Goal: Task Accomplishment & Management: Use online tool/utility

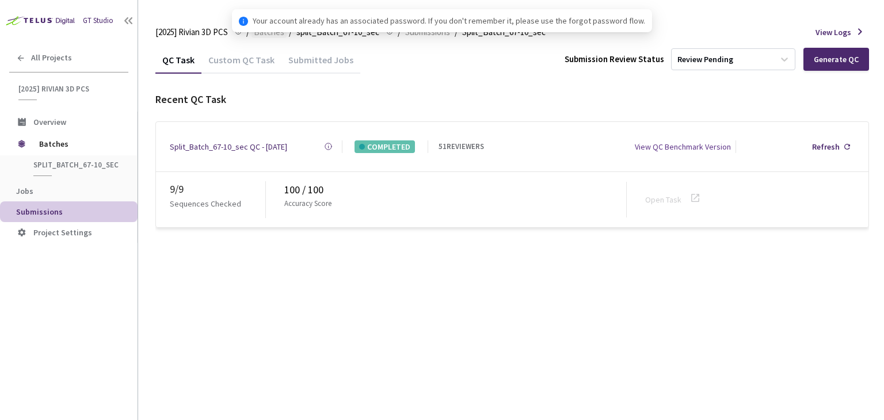
click at [276, 33] on span "Batches" at bounding box center [269, 32] width 30 height 14
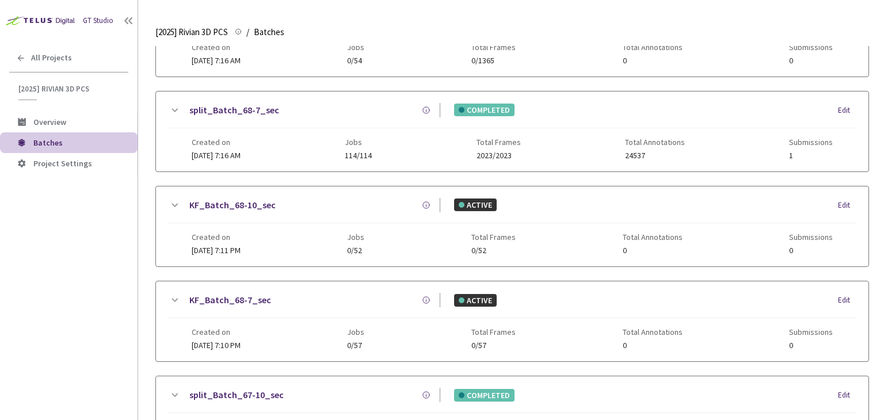
scroll to position [87, 0]
click at [244, 115] on link "split_Batch_68-7_sec" at bounding box center [234, 111] width 90 height 14
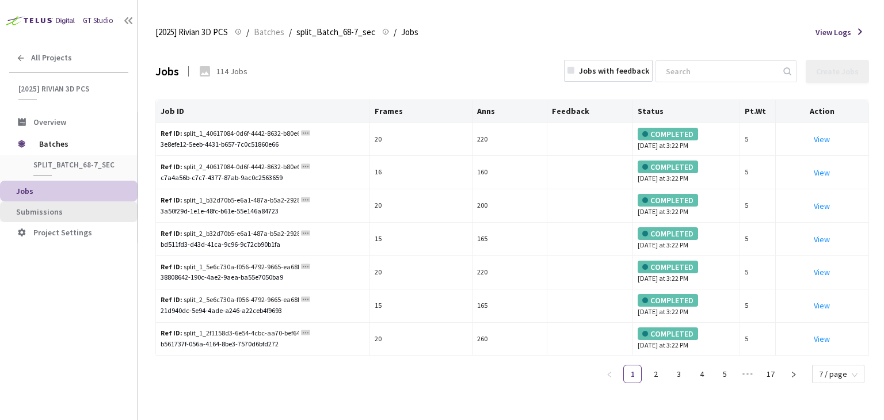
click at [101, 215] on span "Submissions" at bounding box center [72, 212] width 112 height 10
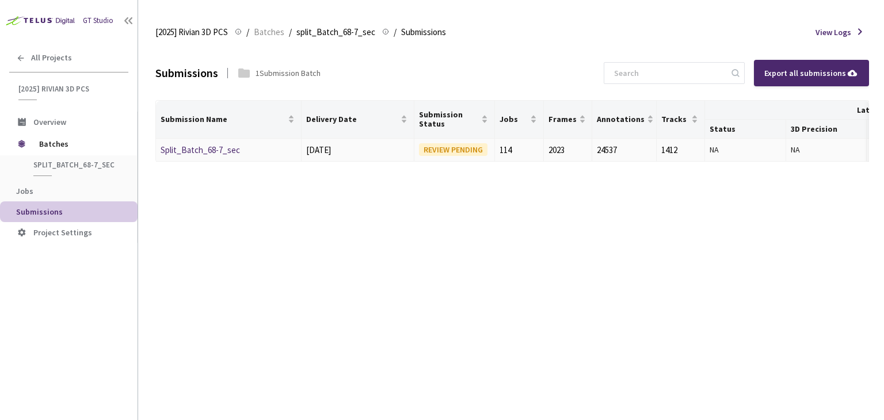
click at [217, 150] on link "Split_Batch_68-7_sec" at bounding box center [200, 149] width 79 height 11
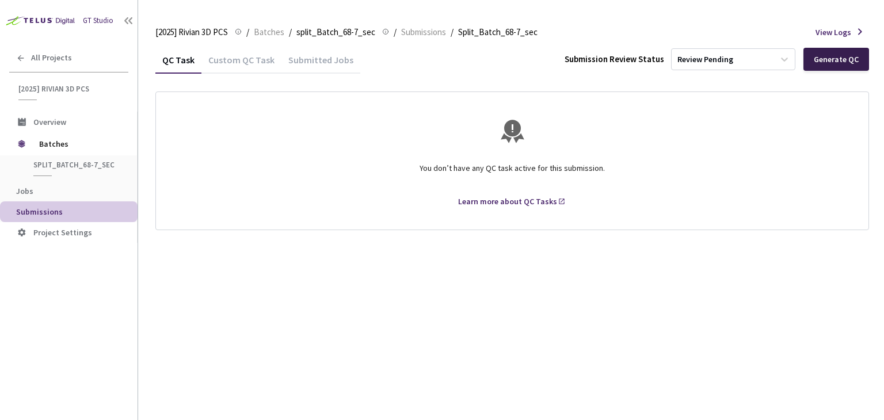
click at [831, 55] on div "Generate QC" at bounding box center [836, 59] width 45 height 9
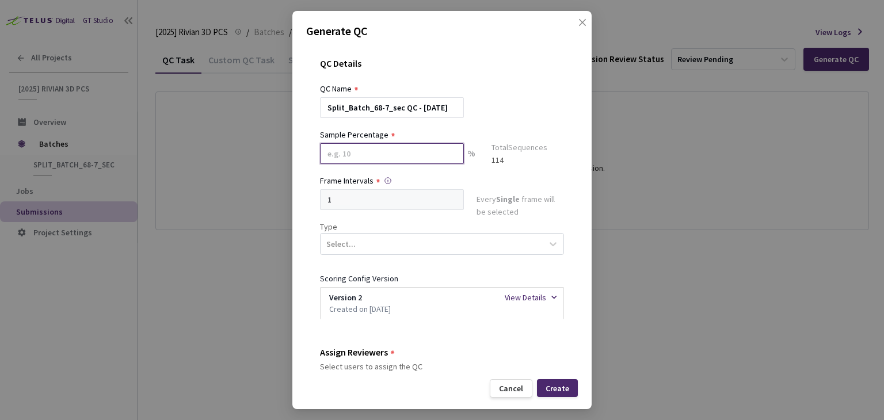
click at [392, 162] on input at bounding box center [392, 153] width 144 height 21
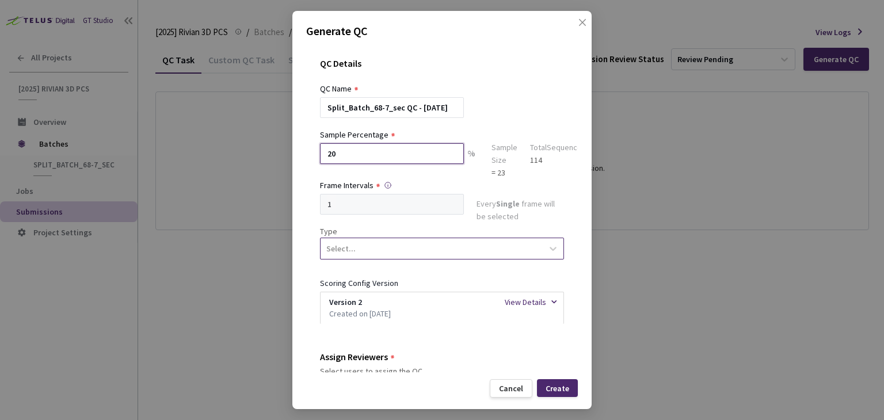
type input "20"
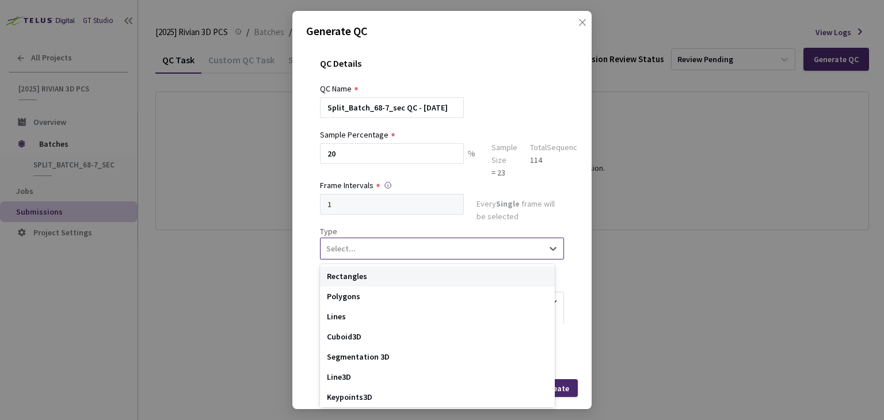
click at [434, 249] on div "Select..." at bounding box center [431, 249] width 222 height 20
click at [438, 354] on div "Segmentation 3D" at bounding box center [437, 357] width 235 height 20
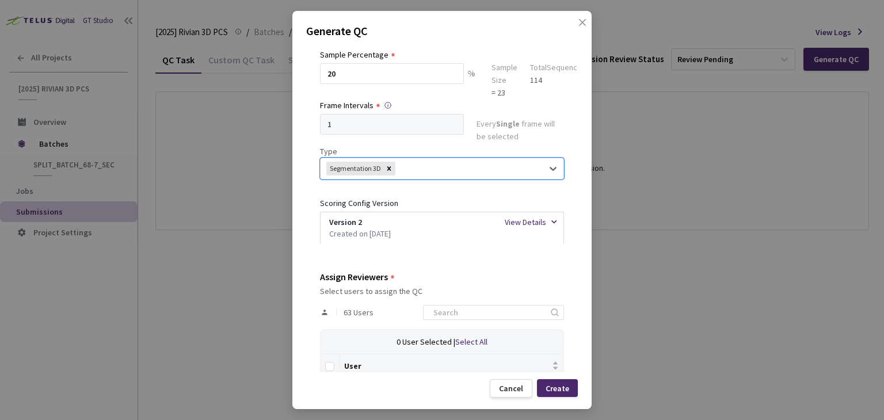
scroll to position [81, 0]
click at [444, 308] on input at bounding box center [487, 312] width 123 height 14
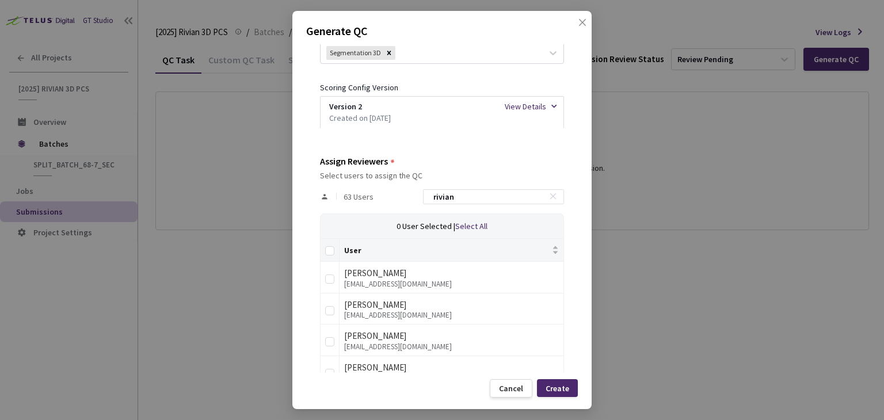
scroll to position [195, 0]
type input "rivian"
click at [327, 249] on input "Select all" at bounding box center [329, 251] width 9 height 9
checkbox input "true"
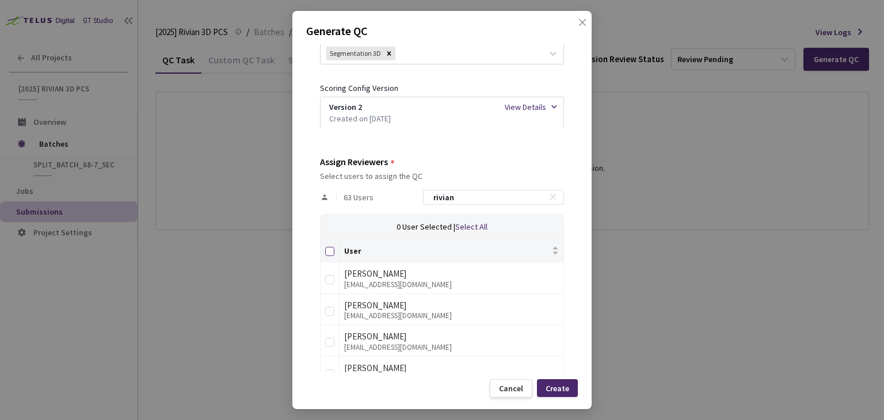
checkbox input "true"
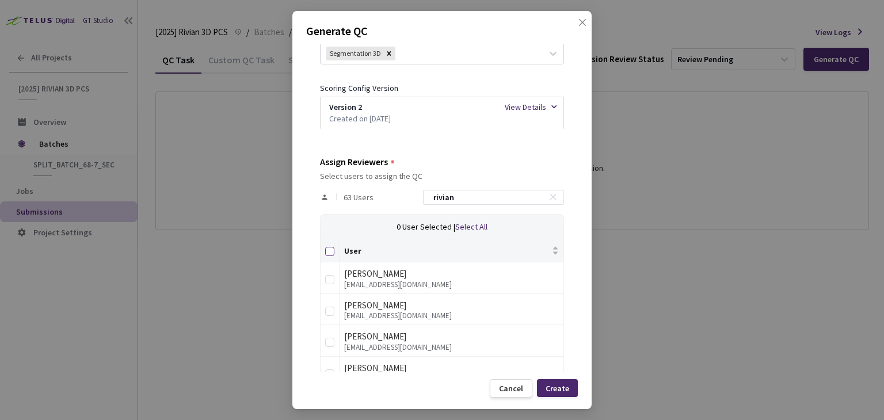
checkbox input "true"
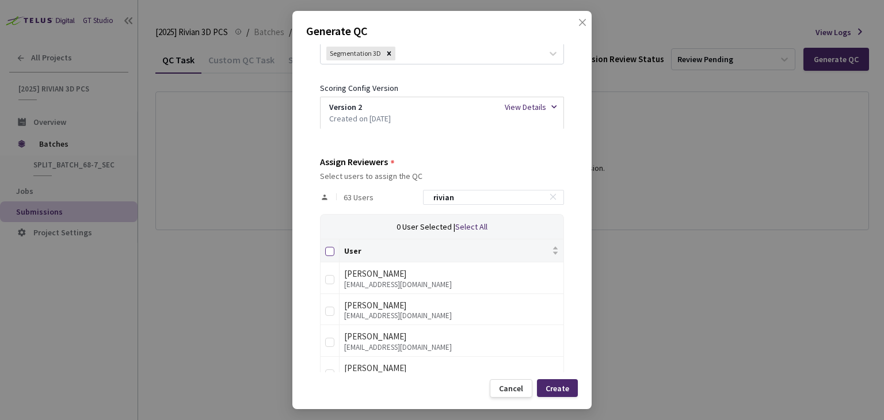
checkbox input "true"
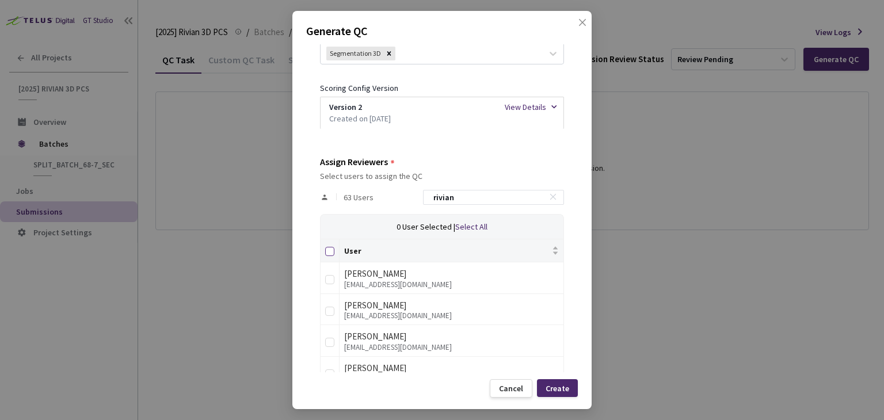
checkbox input "true"
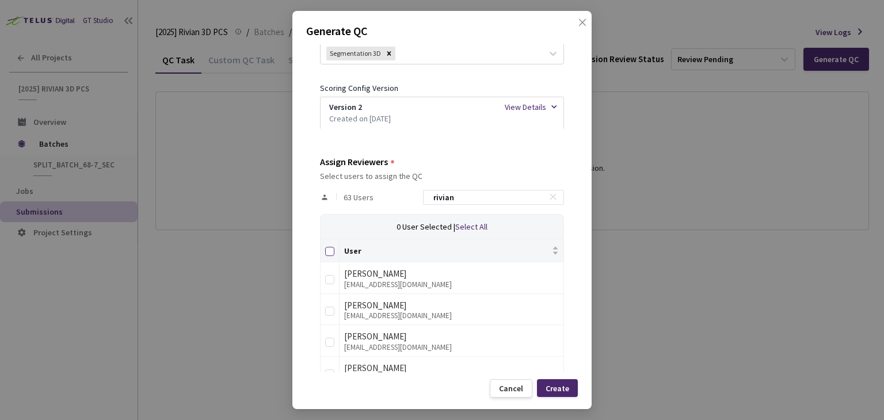
checkbox input "true"
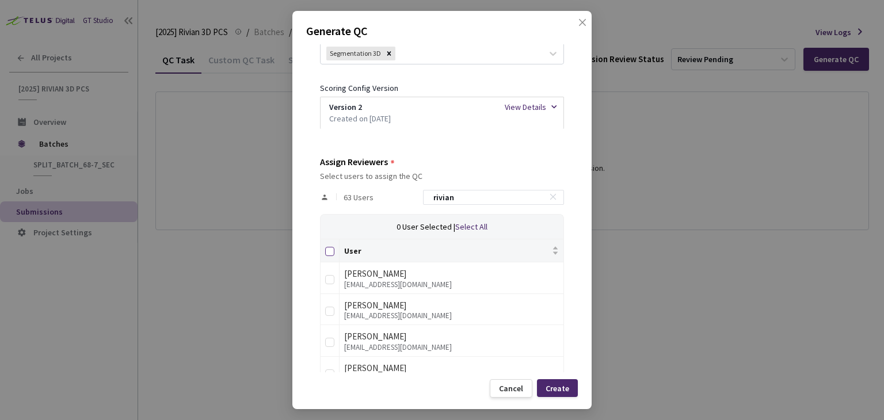
checkbox input "true"
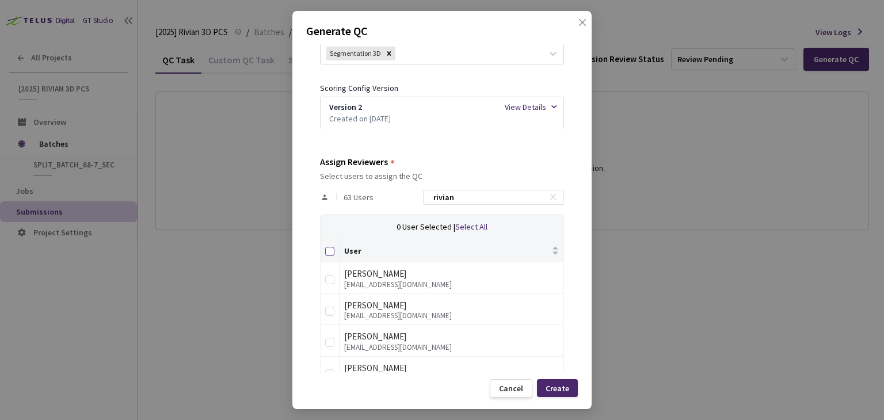
checkbox input "true"
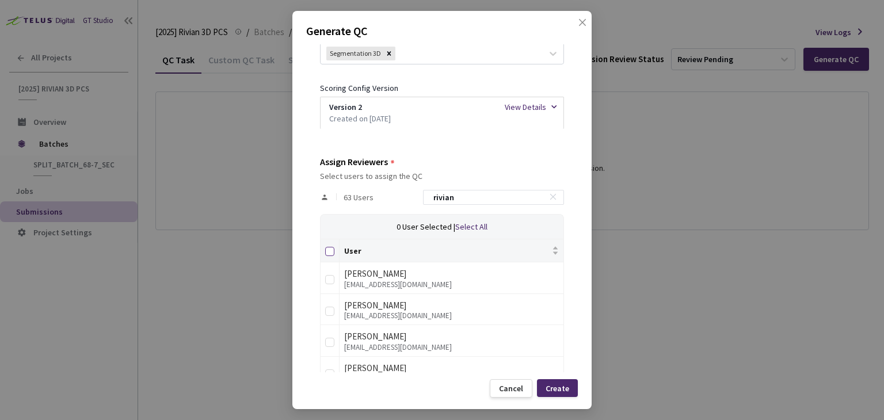
checkbox input "true"
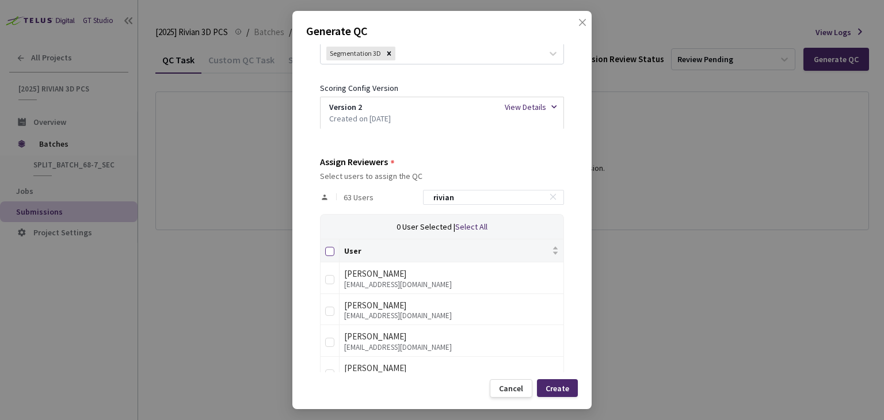
checkbox input "true"
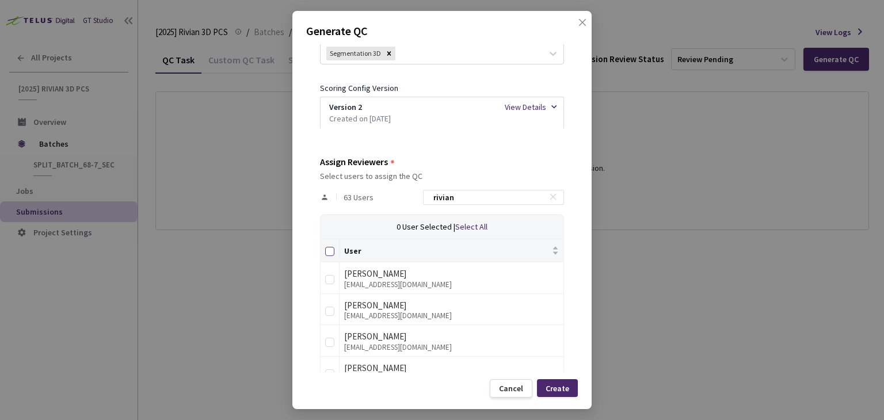
checkbox input "true"
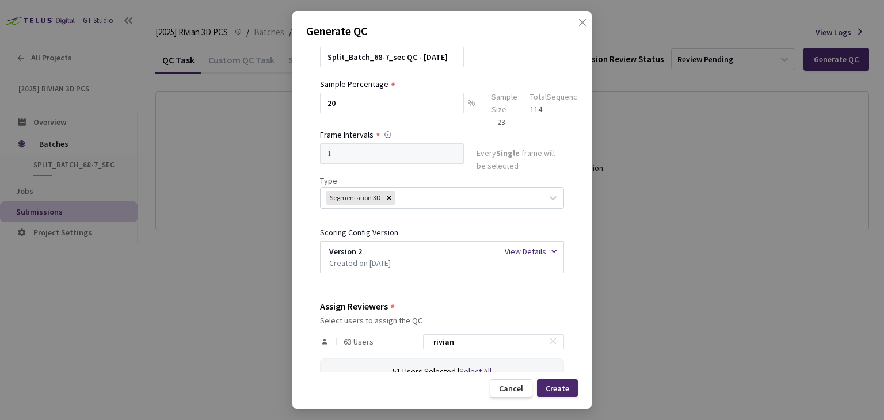
scroll to position [51, 0]
click at [562, 384] on div "Create" at bounding box center [557, 388] width 24 height 9
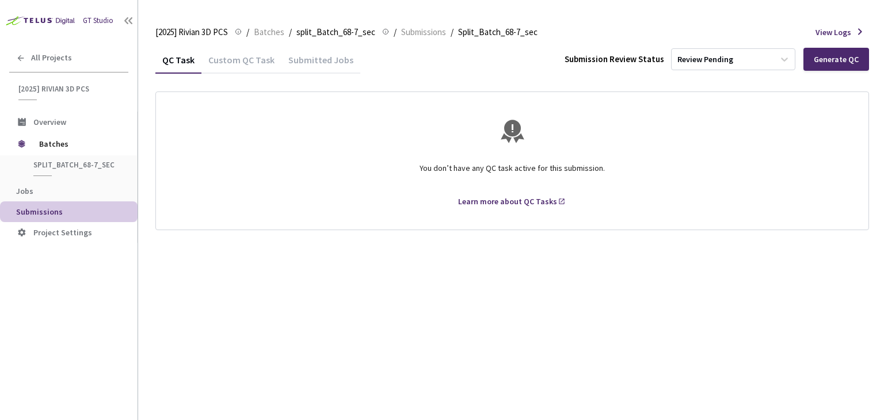
click at [22, 279] on div "GT Studio All Projects [2025] Rivian 3D PCS [2025] Rivian 3D PCS Overview Batch…" at bounding box center [69, 197] width 138 height 395
